Goal: Transaction & Acquisition: Purchase product/service

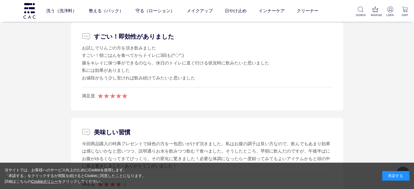
scroll to position [3034, 0]
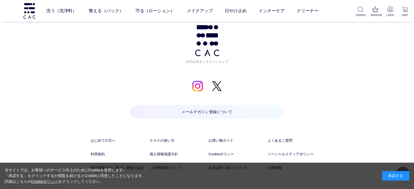
click at [398, 179] on div "承諾する" at bounding box center [395, 176] width 27 height 10
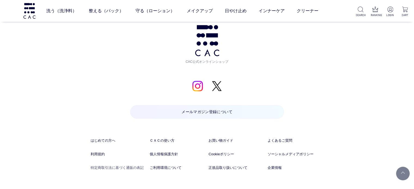
drag, startPoint x: 99, startPoint y: 172, endPoint x: 98, endPoint y: 178, distance: 5.2
click at [98, 177] on ul "はじめての方へ ＣＡＣの使い方 お買い物ガイド よくあるご質問 利用規約 個人情報保護方針 Cookieポリシー ソーシャルメディアポリシー 特定商取引法に基…" at bounding box center [207, 164] width 233 height 52
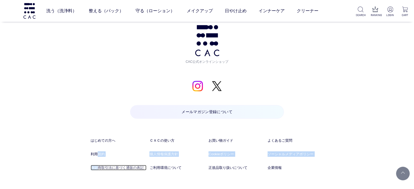
click at [98, 170] on link "特定商取引法に基づく通販の表記" at bounding box center [119, 167] width 56 height 5
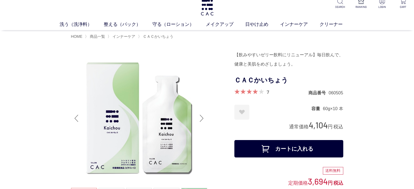
scroll to position [0, 0]
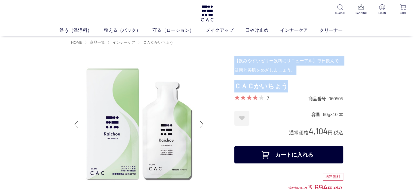
drag, startPoint x: 288, startPoint y: 87, endPoint x: 232, endPoint y: 88, distance: 56.0
click at [246, 84] on h1 "ＣＡＣかいちょう" at bounding box center [288, 86] width 109 height 12
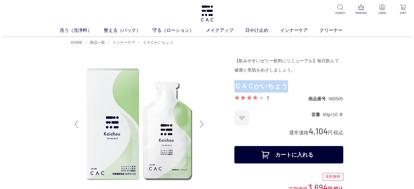
drag, startPoint x: 236, startPoint y: 86, endPoint x: 283, endPoint y: 81, distance: 47.8
click at [283, 81] on h1 "ＣＡＣかいちょう" at bounding box center [288, 86] width 109 height 12
copy h1 "ＣＡＣかいちょう"
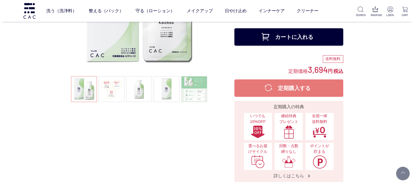
scroll to position [190, 0]
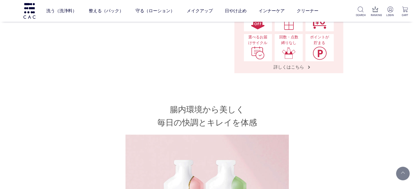
drag, startPoint x: 149, startPoint y: 113, endPoint x: 144, endPoint y: 112, distance: 5.6
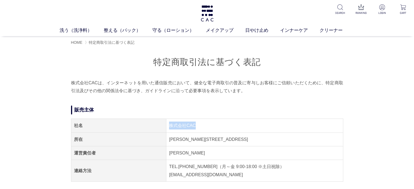
drag, startPoint x: 187, startPoint y: 128, endPoint x: 166, endPoint y: 128, distance: 21.2
click at [166, 128] on td "株式会社CAC" at bounding box center [254, 126] width 176 height 14
copy td "株式会社CAC"
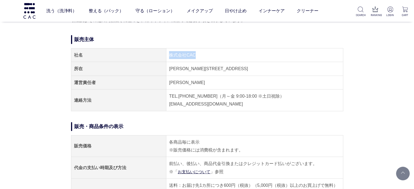
scroll to position [54, 0]
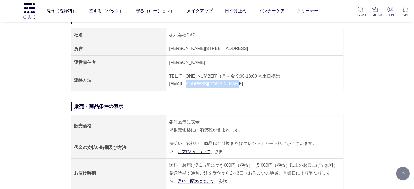
drag, startPoint x: 232, startPoint y: 85, endPoint x: 185, endPoint y: 86, distance: 46.3
click at [185, 86] on td "TEL.[PHONE_NUMBER]（月～金 9:00-18:00 ※土日祝除） [EMAIL_ADDRESS][DOMAIN_NAME]" at bounding box center [254, 80] width 176 height 22
copy td "[EMAIL_ADDRESS][DOMAIN_NAME]"
click at [239, 104] on h2 "販売・商品条件の表示" at bounding box center [207, 106] width 272 height 9
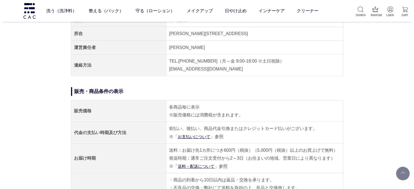
scroll to position [82, 0]
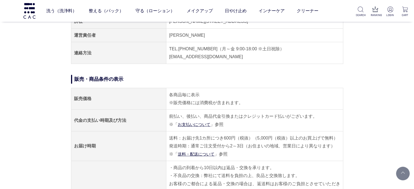
click at [275, 112] on td "前払い、後払い、商品代金引換またはクレジットカード払いがございます。 ※「 お支払いについて 」参照" at bounding box center [254, 121] width 176 height 22
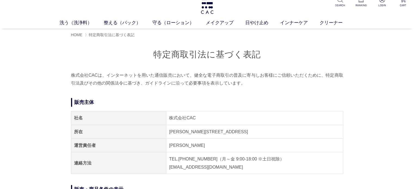
scroll to position [0, 0]
